Goal: Task Accomplishment & Management: Use online tool/utility

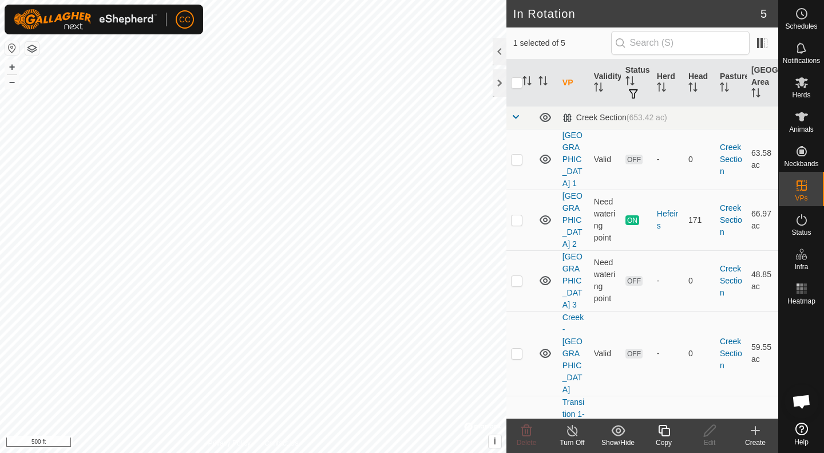
scroll to position [593, 0]
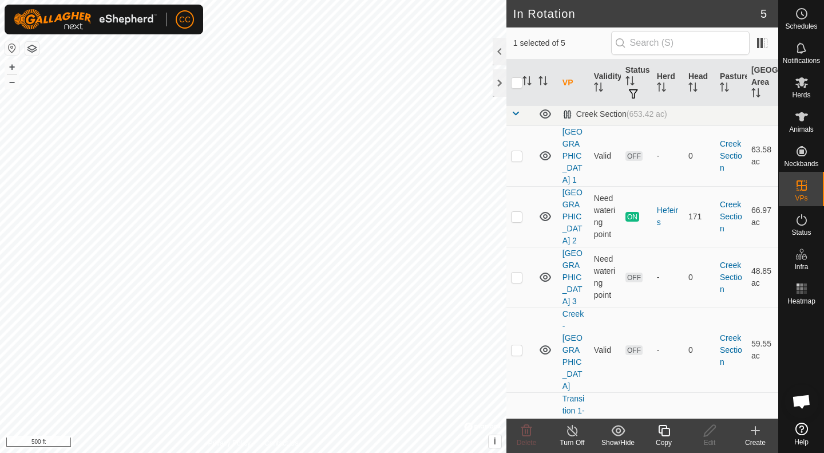
click at [571, 203] on link "[GEOGRAPHIC_DATA] 2" at bounding box center [573, 216] width 20 height 57
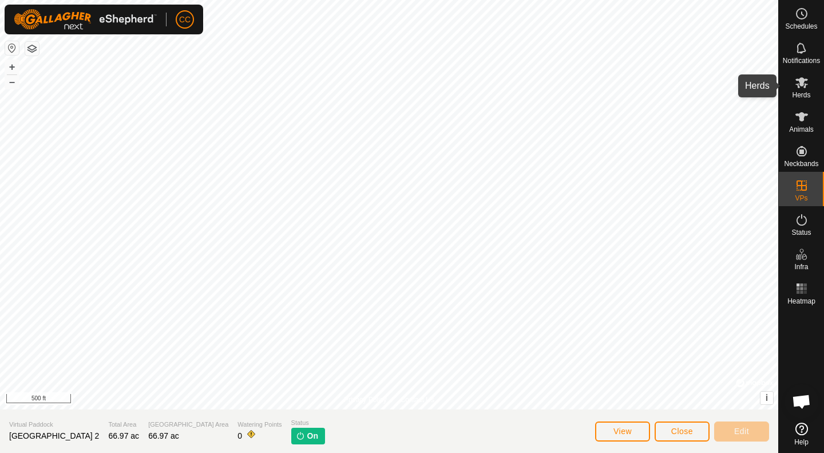
click at [805, 83] on icon at bounding box center [802, 83] width 14 height 14
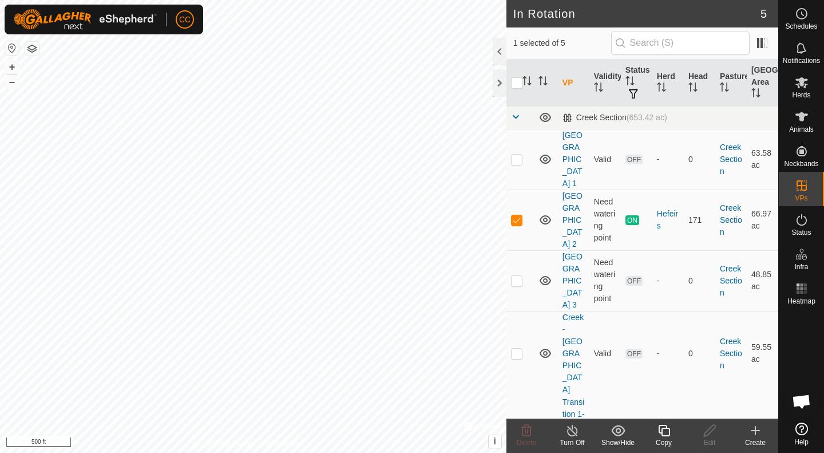
click at [663, 429] on icon at bounding box center [664, 431] width 14 height 14
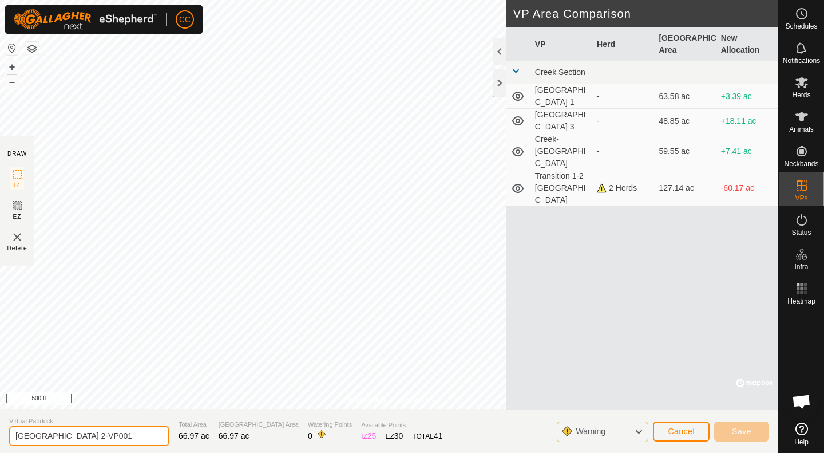
click at [118, 434] on input "[GEOGRAPHIC_DATA] 2-VP001" at bounding box center [89, 436] width 160 height 20
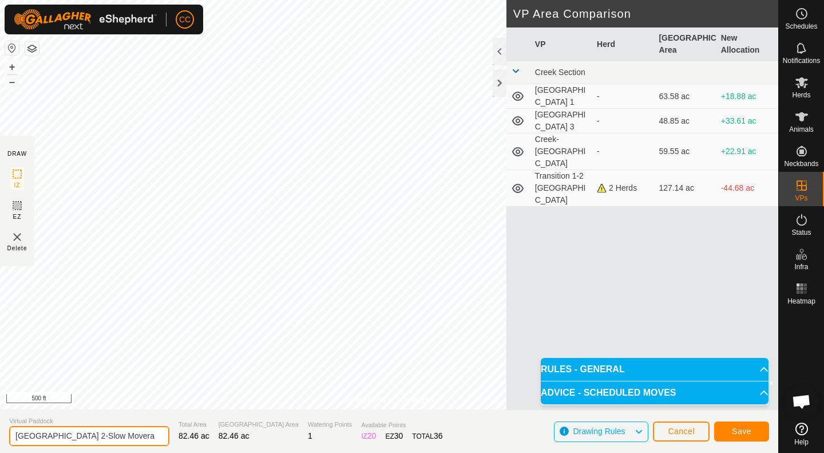
click at [136, 438] on input "[GEOGRAPHIC_DATA] 2-Slow Movera" at bounding box center [89, 436] width 160 height 20
type input "[GEOGRAPHIC_DATA] 2-Slow Movers"
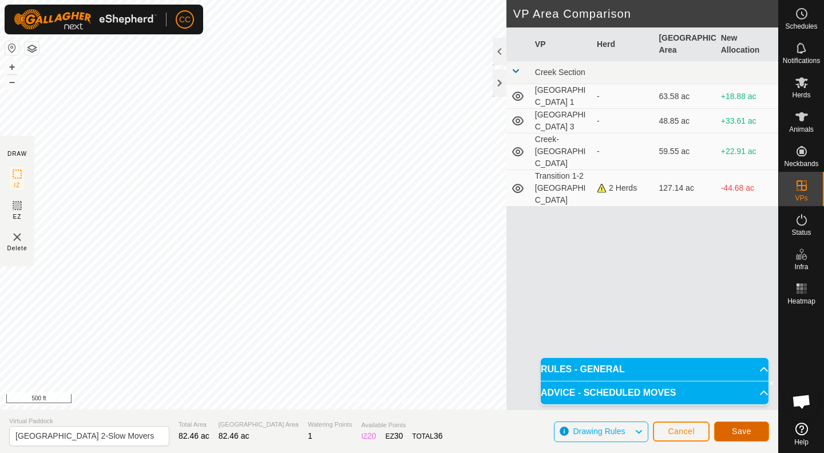
click at [746, 430] on span "Save" at bounding box center [741, 430] width 19 height 9
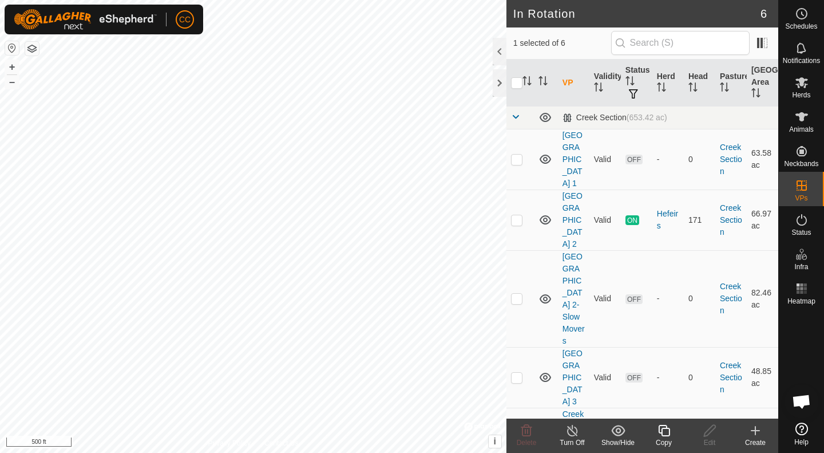
checkbox input "false"
checkbox input "true"
checkbox input "false"
click at [571, 288] on link "[GEOGRAPHIC_DATA] 2-Slow Movers" at bounding box center [574, 298] width 22 height 93
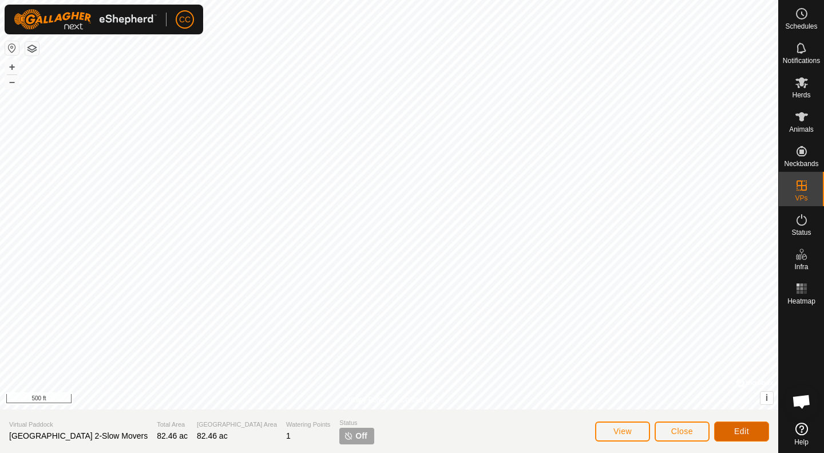
click at [725, 431] on button "Edit" at bounding box center [741, 431] width 55 height 20
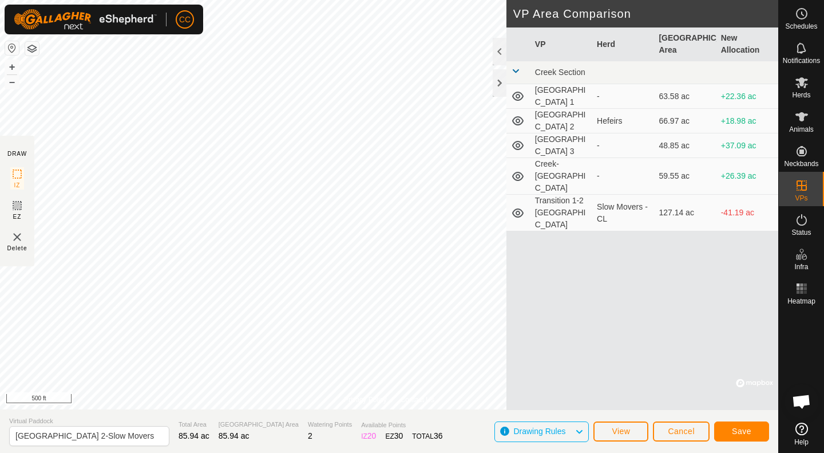
click at [739, 417] on div "Save" at bounding box center [741, 430] width 55 height 27
click at [739, 430] on span "Save" at bounding box center [741, 430] width 19 height 9
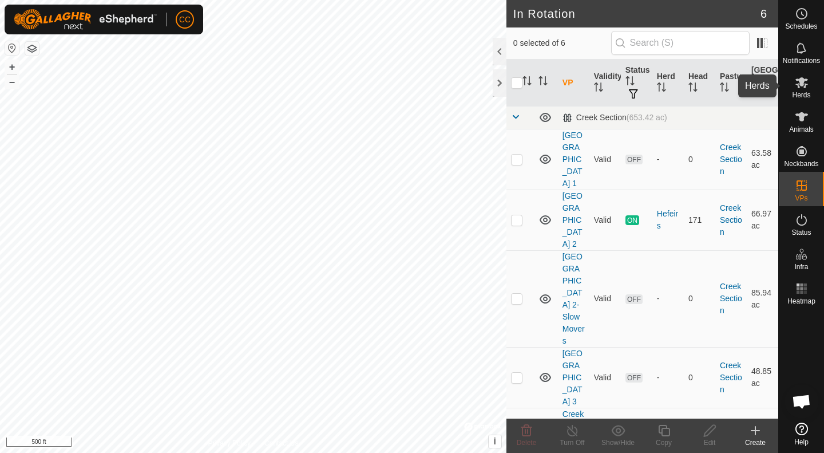
click at [805, 86] on icon at bounding box center [802, 82] width 13 height 11
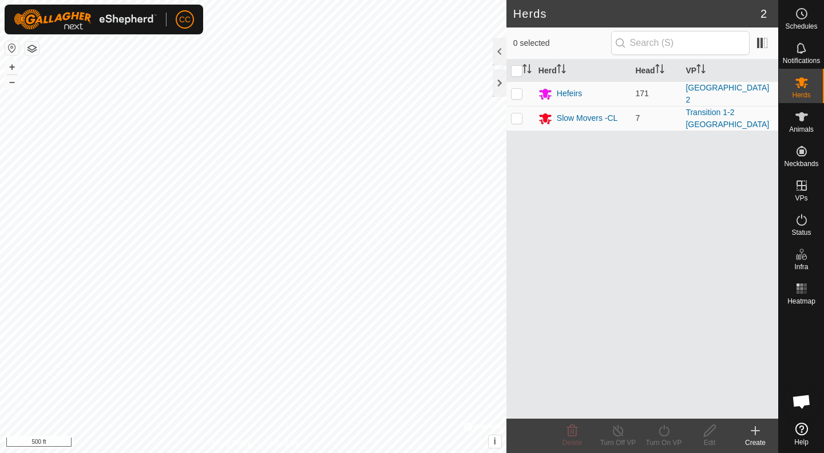
click at [519, 117] on p-checkbox at bounding box center [516, 117] width 11 height 9
checkbox input "true"
click at [666, 433] on icon at bounding box center [664, 431] width 14 height 14
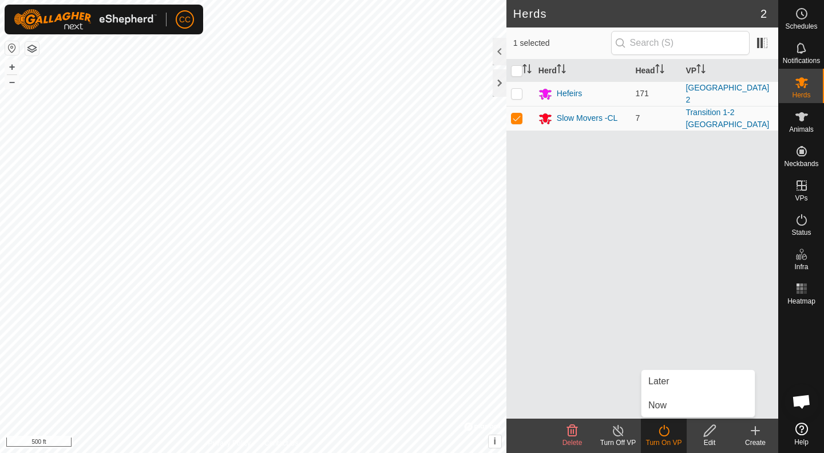
click at [663, 399] on link "Now" at bounding box center [698, 405] width 113 height 23
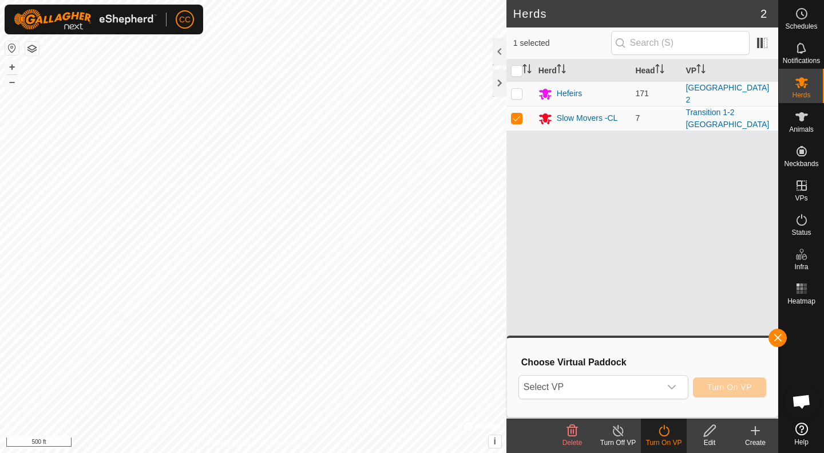
click at [673, 389] on icon "dropdown trigger" at bounding box center [671, 386] width 9 height 9
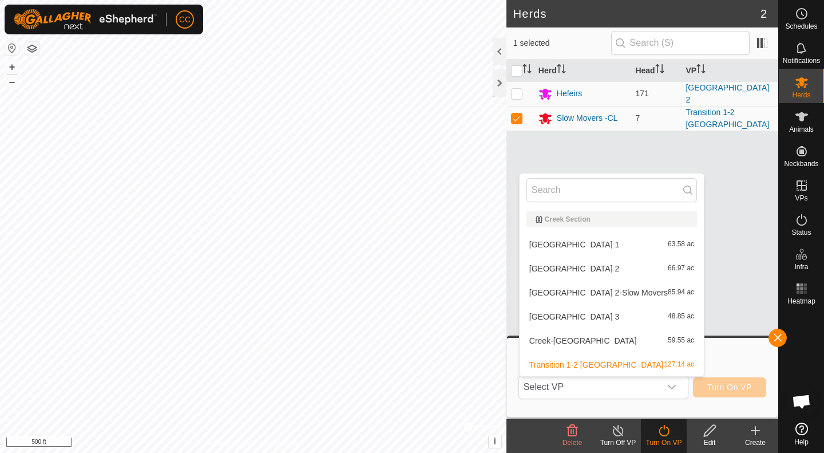
click at [598, 292] on li "[GEOGRAPHIC_DATA] 2-Slow Movers 85.94 ac" at bounding box center [612, 292] width 184 height 23
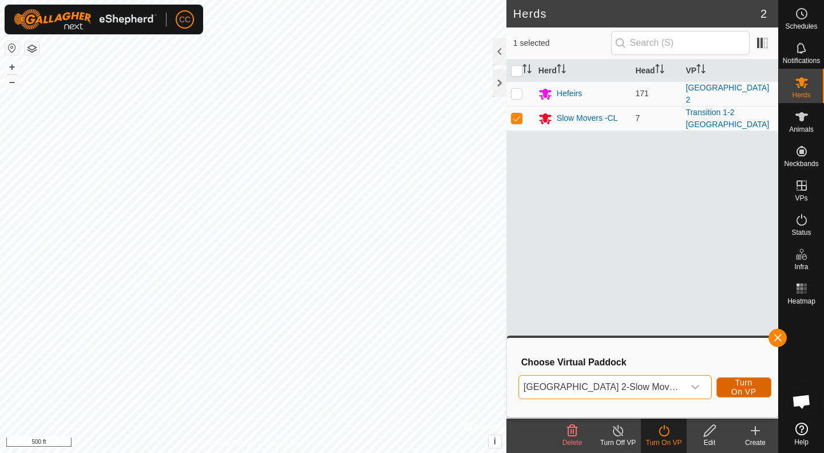
click at [734, 383] on span "Turn On VP" at bounding box center [744, 387] width 26 height 18
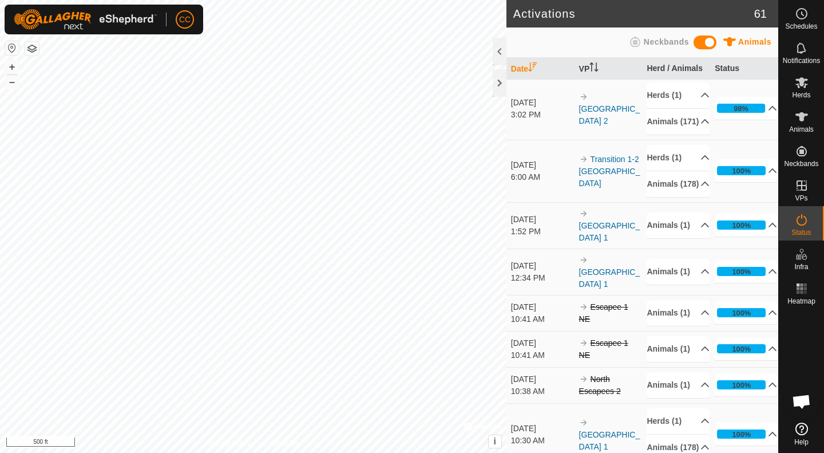
scroll to position [33, 0]
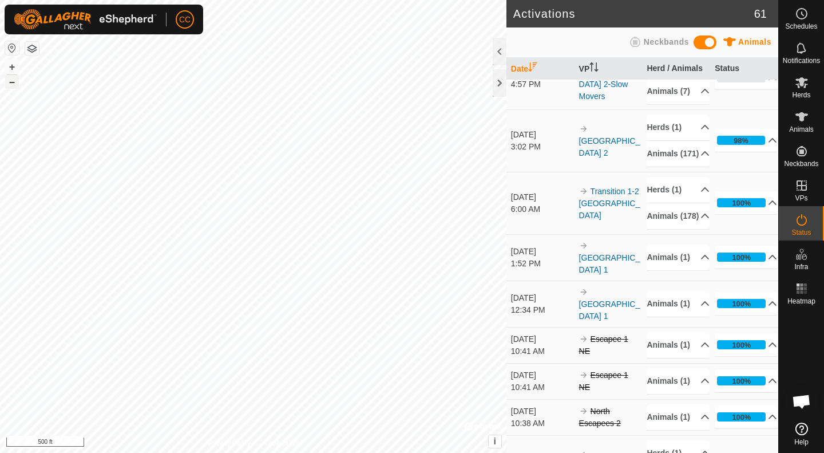
click at [13, 80] on button "–" at bounding box center [12, 82] width 14 height 14
